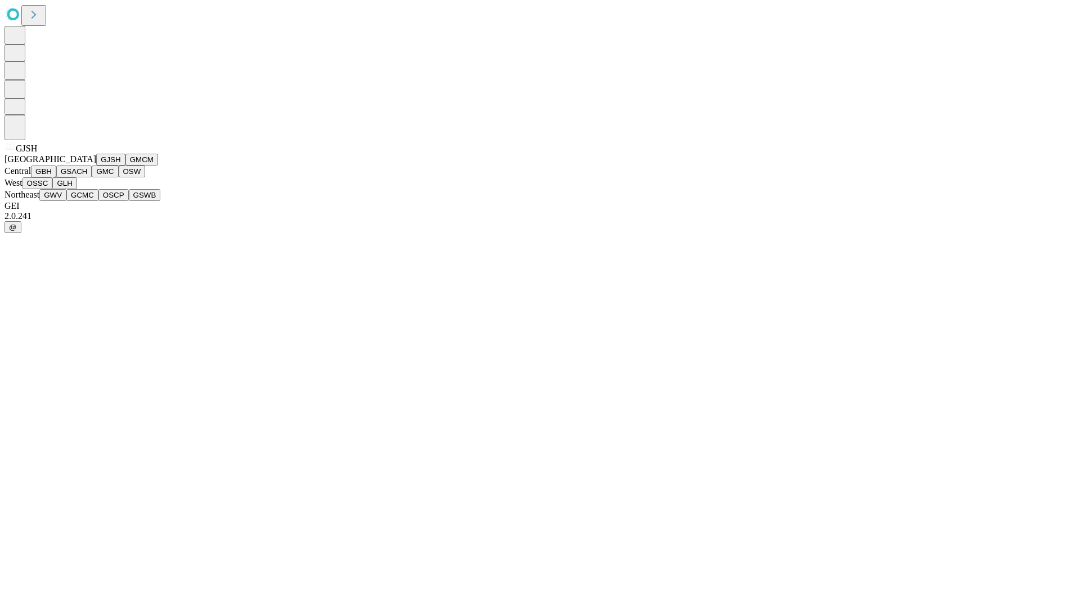
click at [96, 165] on button "GJSH" at bounding box center [110, 160] width 29 height 12
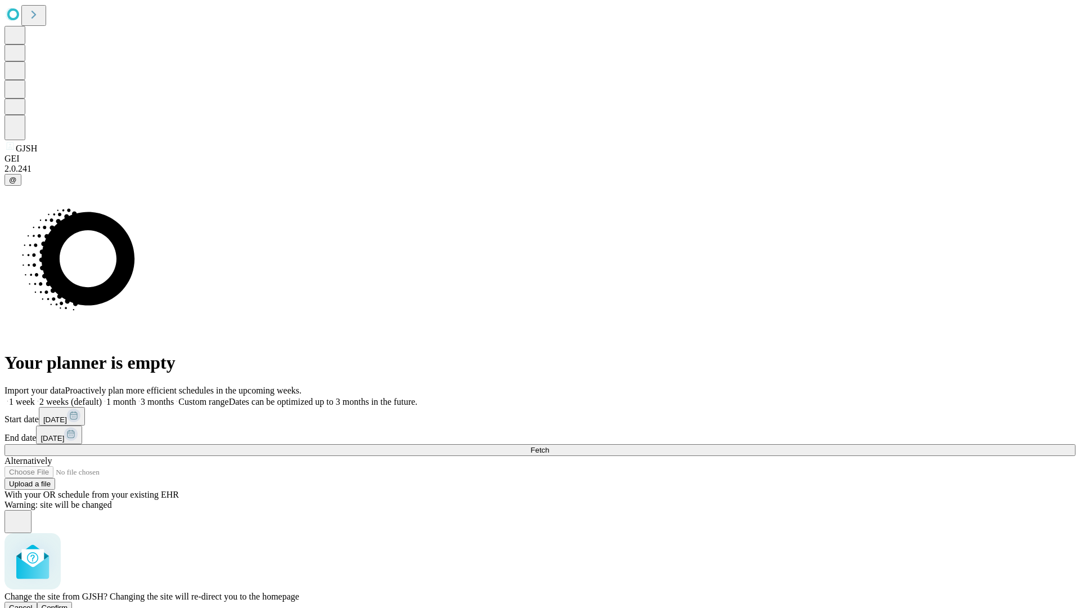
click at [68, 603] on span "Confirm" at bounding box center [55, 607] width 26 height 8
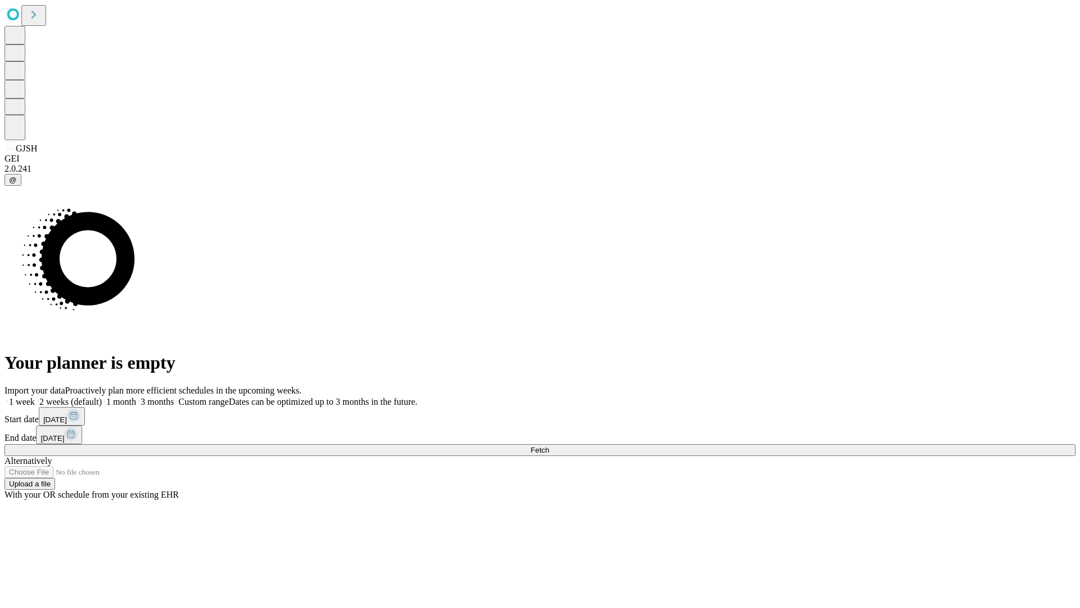
click at [136, 397] on label "1 month" at bounding box center [119, 402] width 34 height 10
click at [549, 446] on span "Fetch" at bounding box center [540, 450] width 19 height 8
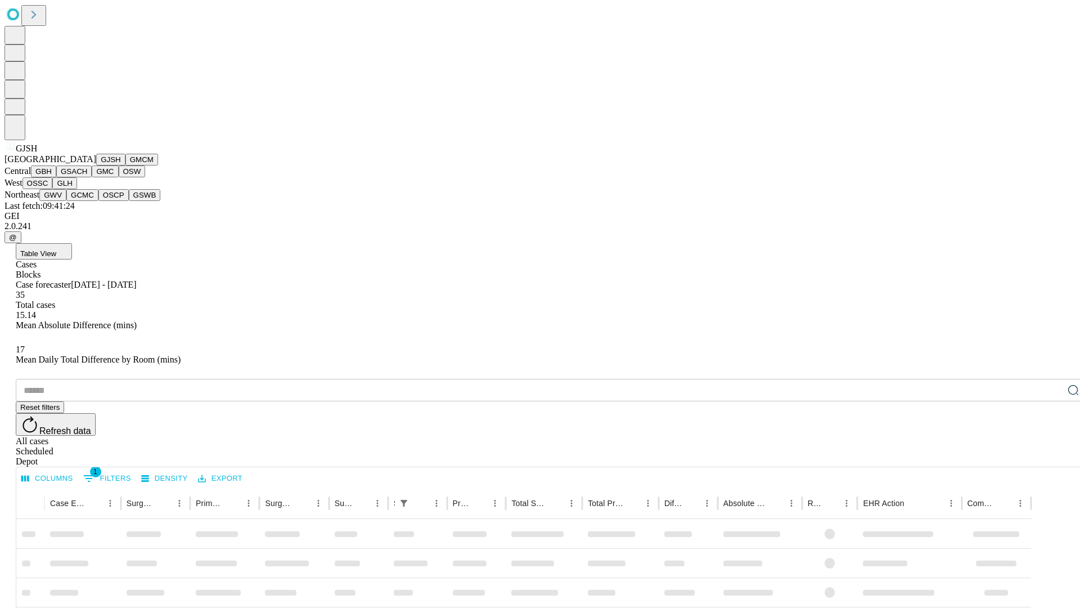
click at [125, 165] on button "GMCM" at bounding box center [141, 160] width 33 height 12
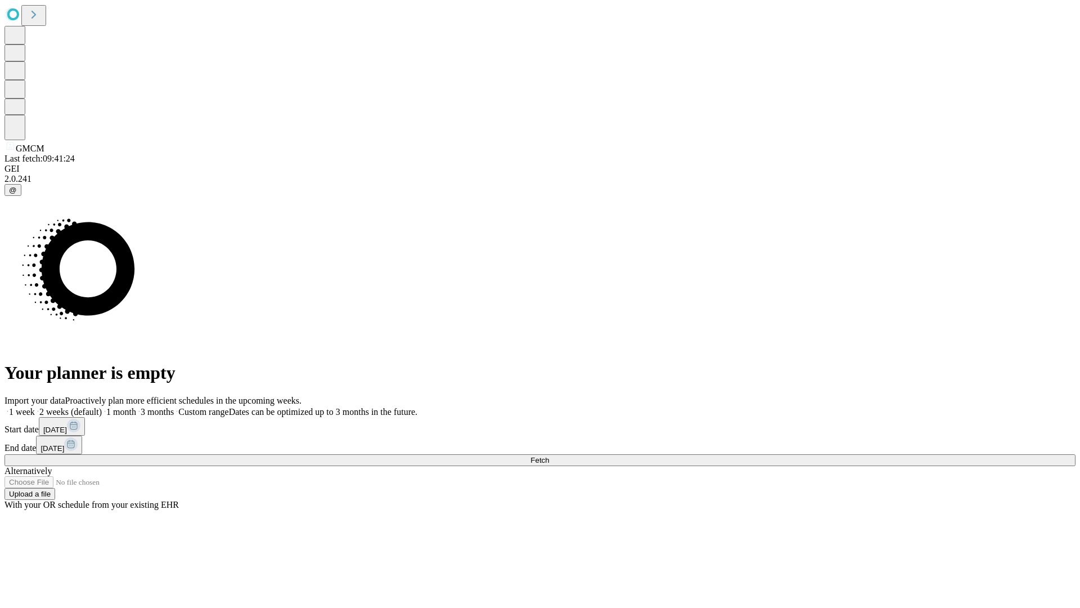
click at [136, 407] on label "1 month" at bounding box center [119, 412] width 34 height 10
click at [549, 456] on span "Fetch" at bounding box center [540, 460] width 19 height 8
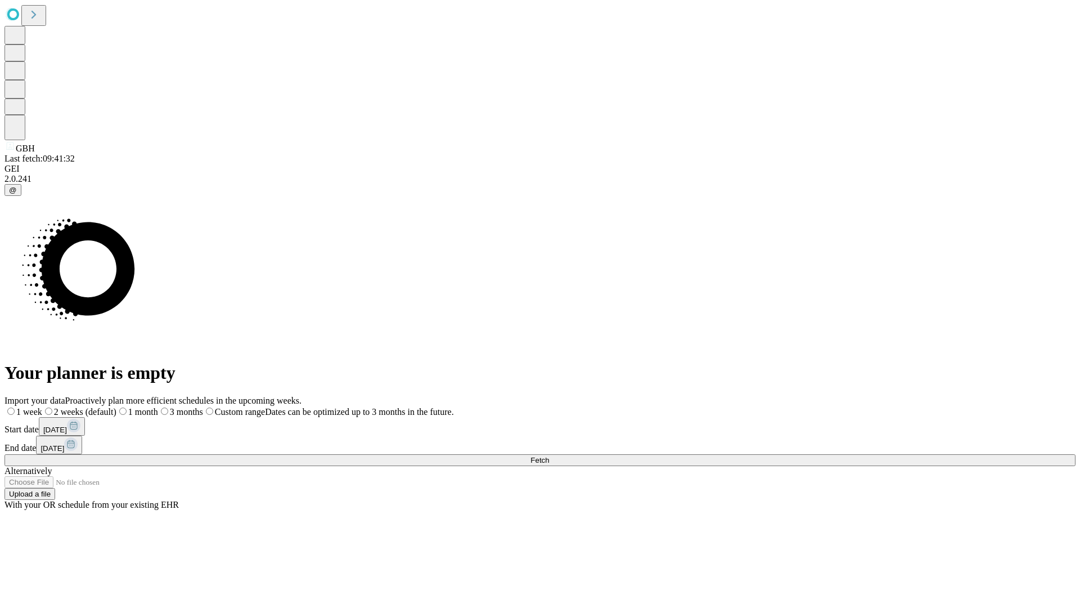
click at [158, 407] on label "1 month" at bounding box center [137, 412] width 42 height 10
click at [549, 456] on span "Fetch" at bounding box center [540, 460] width 19 height 8
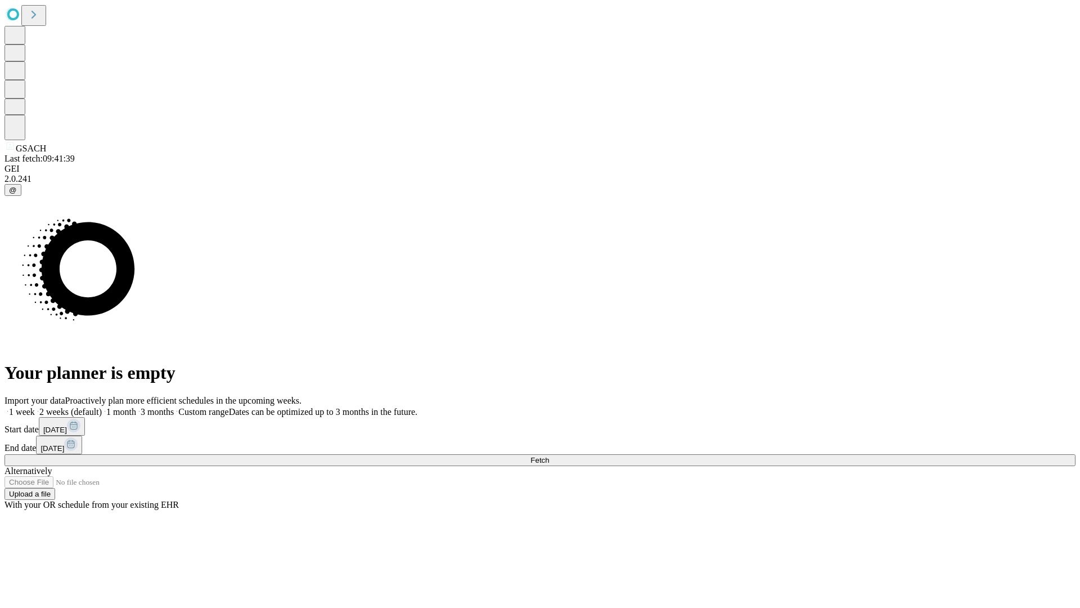
click at [136, 407] on label "1 month" at bounding box center [119, 412] width 34 height 10
click at [549, 456] on span "Fetch" at bounding box center [540, 460] width 19 height 8
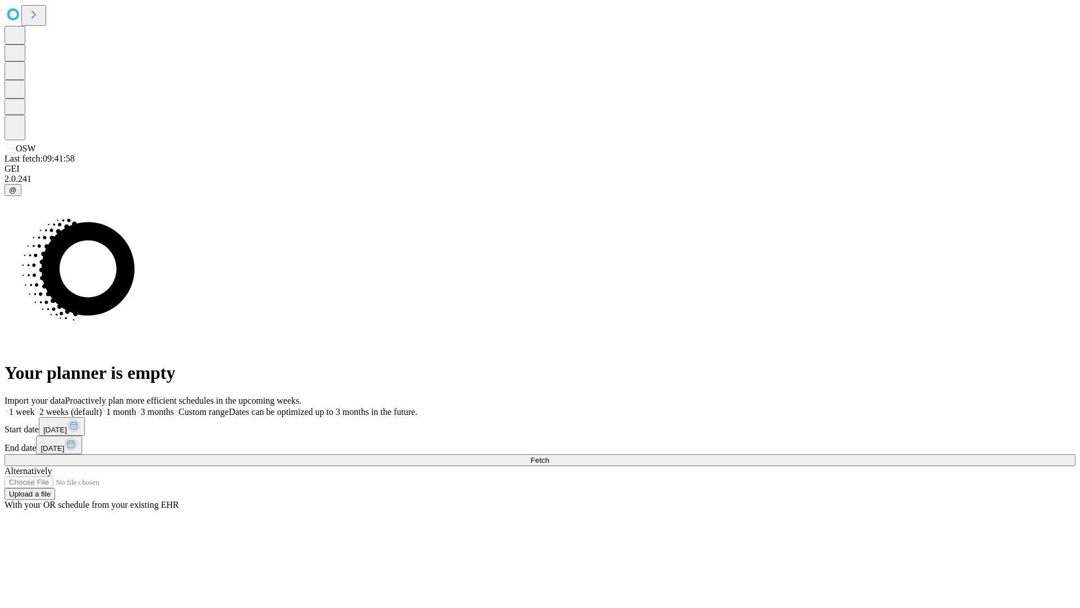
click at [136, 407] on label "1 month" at bounding box center [119, 412] width 34 height 10
click at [549, 456] on span "Fetch" at bounding box center [540, 460] width 19 height 8
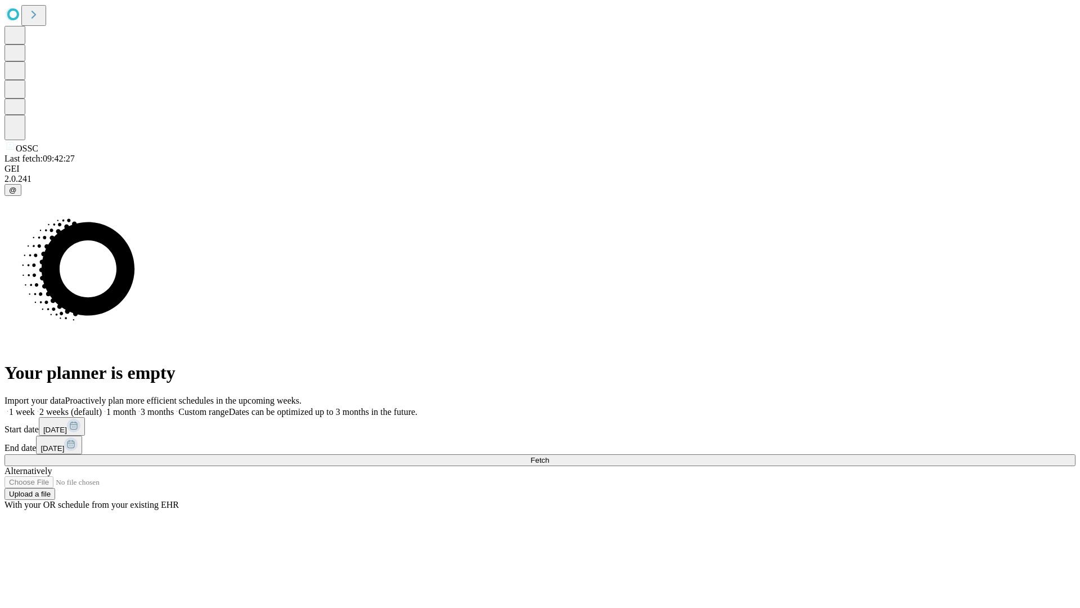
click at [136, 407] on label "1 month" at bounding box center [119, 412] width 34 height 10
click at [549, 456] on span "Fetch" at bounding box center [540, 460] width 19 height 8
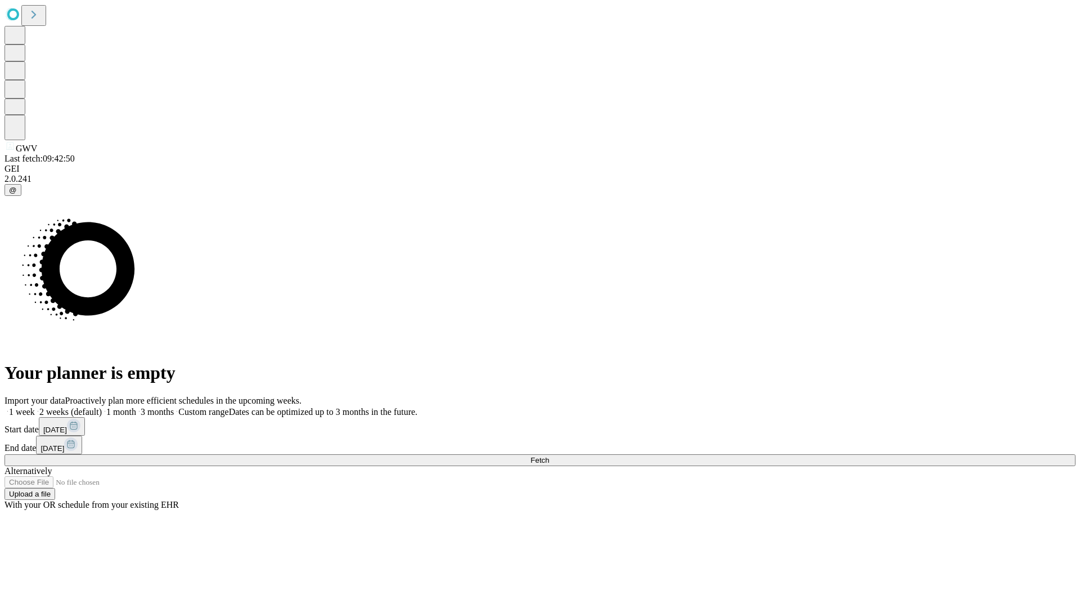
click at [136, 407] on label "1 month" at bounding box center [119, 412] width 34 height 10
click at [549, 456] on span "Fetch" at bounding box center [540, 460] width 19 height 8
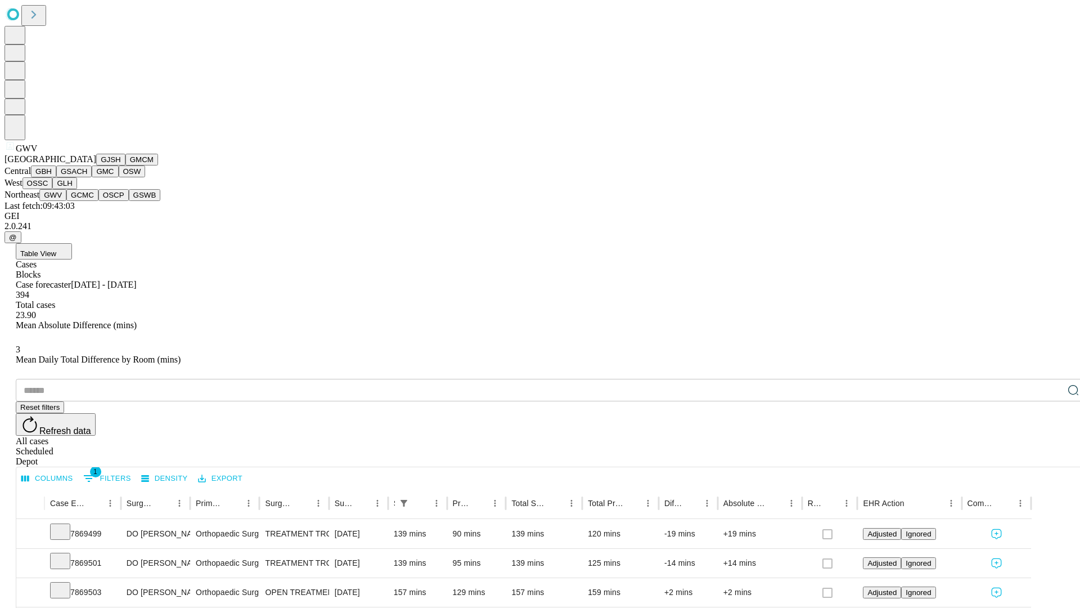
click at [87, 201] on button "GCMC" at bounding box center [82, 195] width 32 height 12
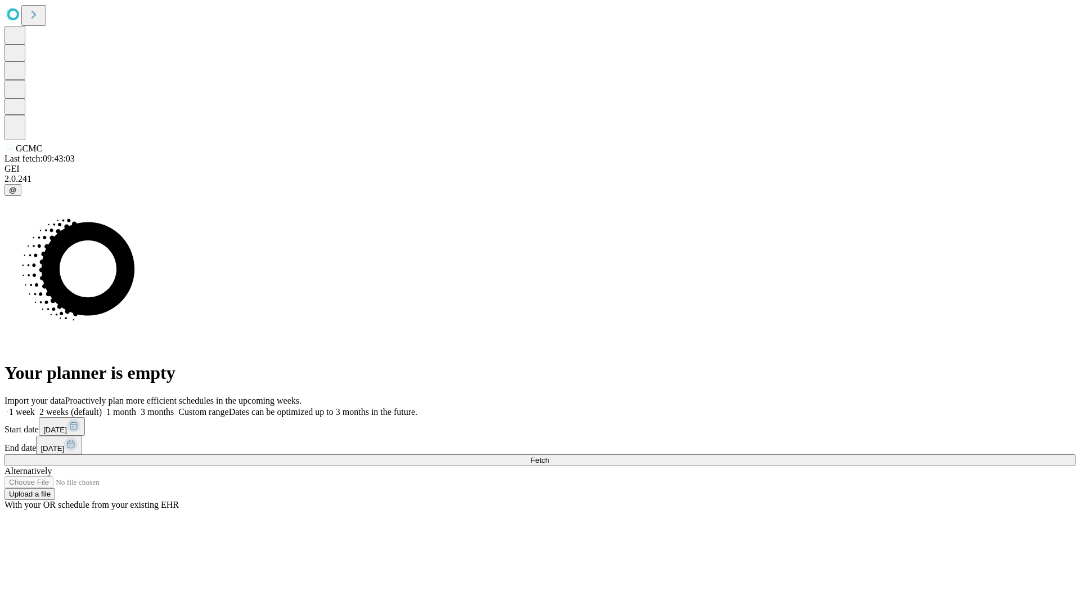
click at [136, 407] on label "1 month" at bounding box center [119, 412] width 34 height 10
click at [549, 456] on span "Fetch" at bounding box center [540, 460] width 19 height 8
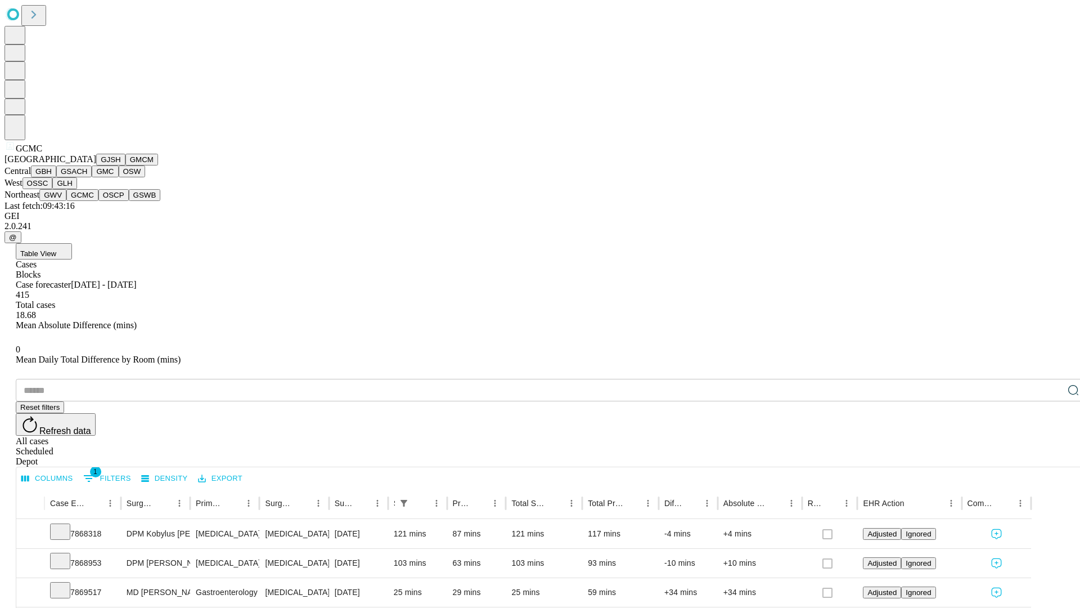
click at [98, 201] on button "OSCP" at bounding box center [113, 195] width 30 height 12
